Goal: Information Seeking & Learning: Find specific fact

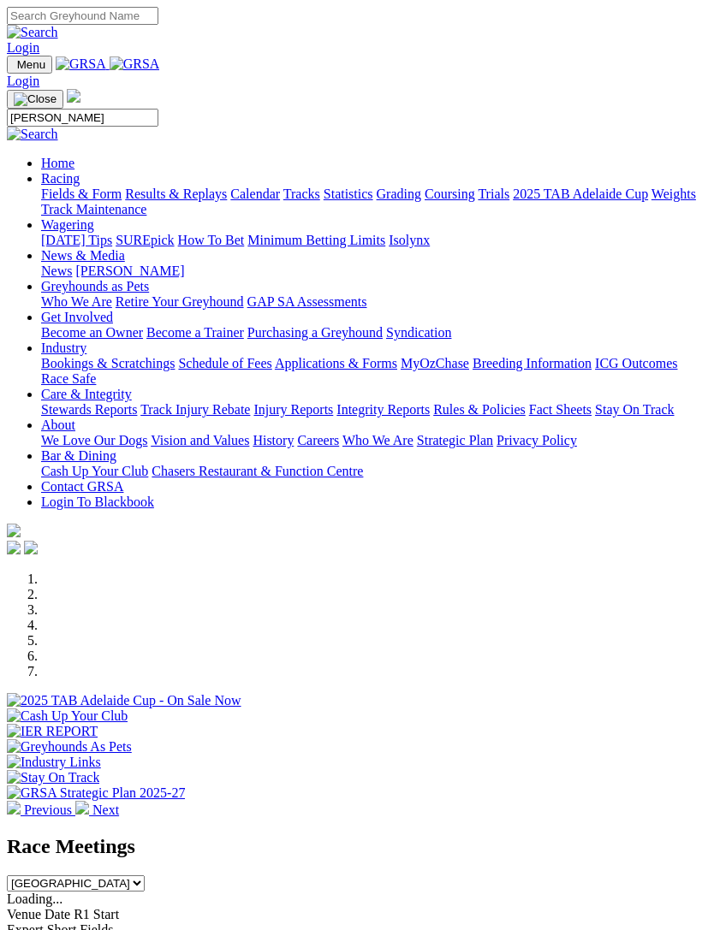
type input "[PERSON_NAME]"
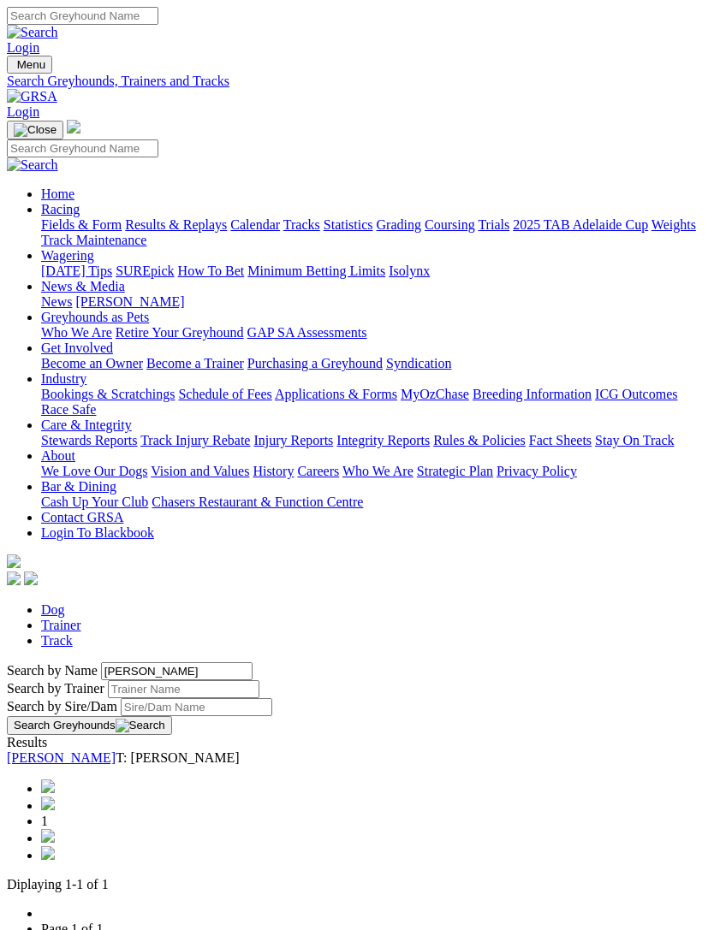
click at [86, 751] on link "[PERSON_NAME]" at bounding box center [61, 758] width 109 height 15
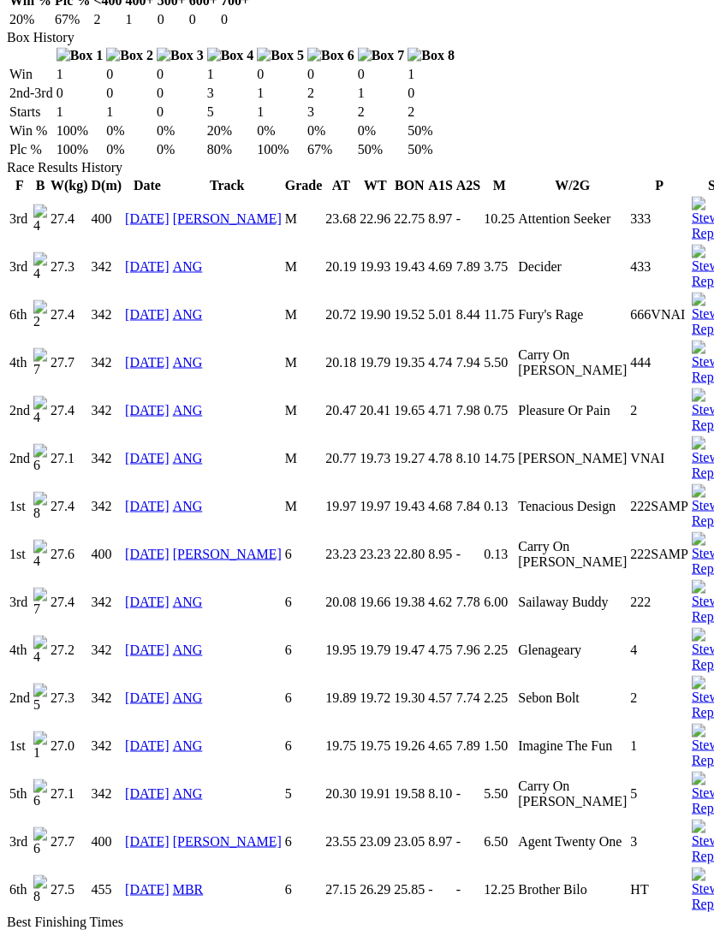
scroll to position [1144, 0]
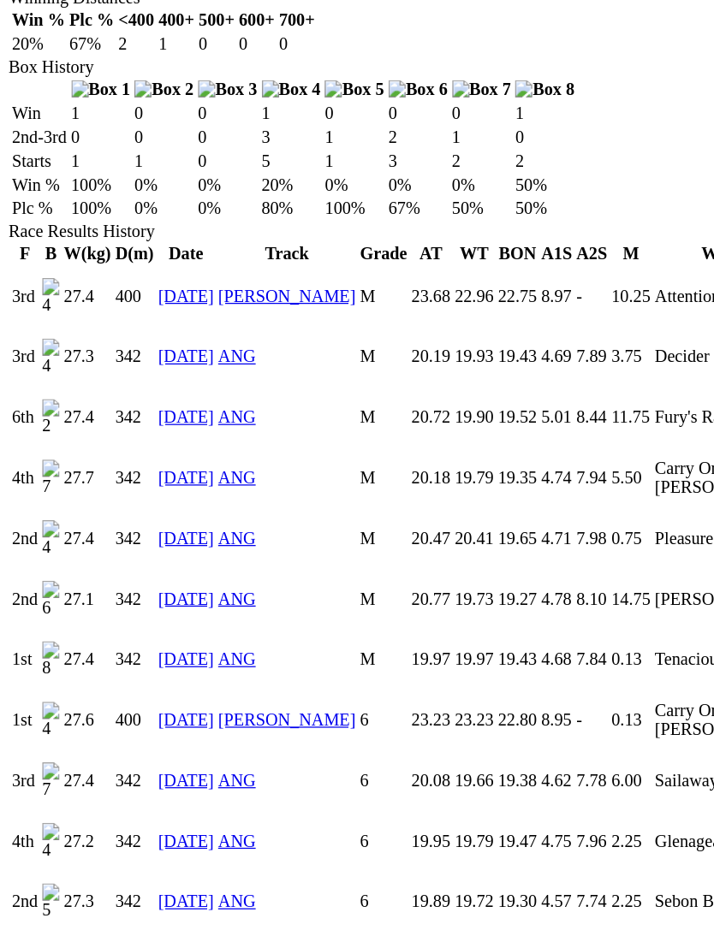
scroll to position [1107, 0]
click at [9, 740] on td "1st" at bounding box center [20, 763] width 22 height 46
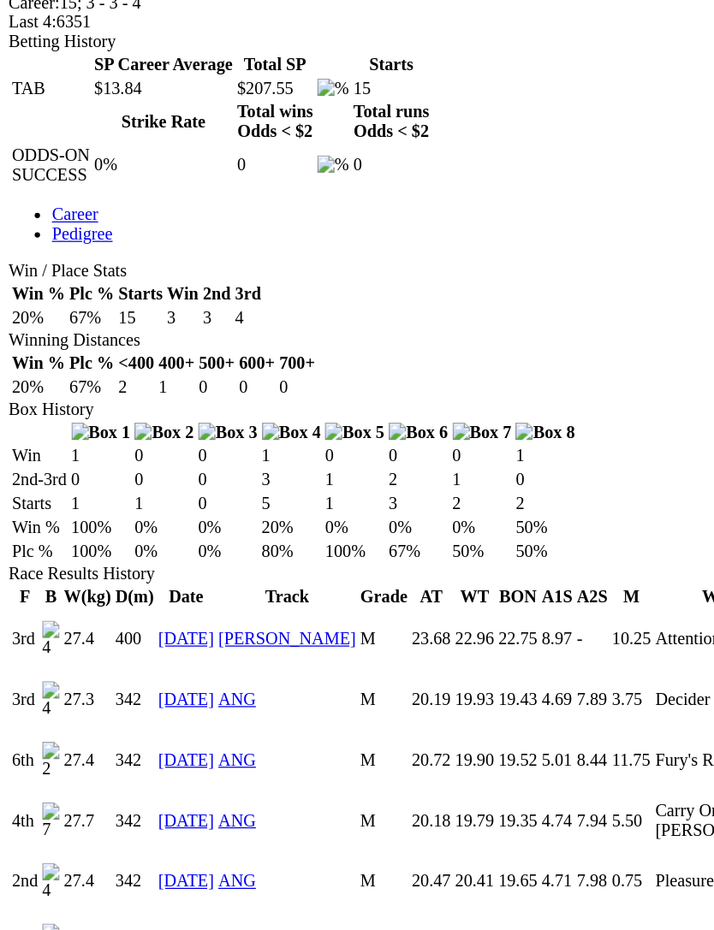
scroll to position [835, 0]
